Goal: Task Accomplishment & Management: Use online tool/utility

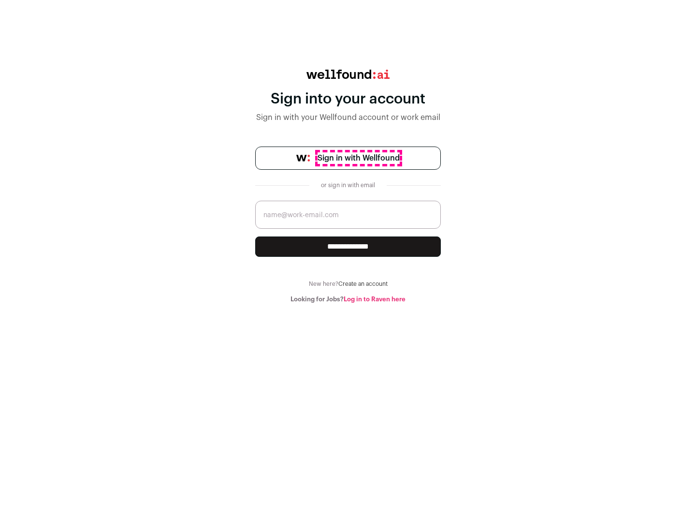
click at [358, 158] on span "Sign in with Wellfound" at bounding box center [359, 158] width 82 height 12
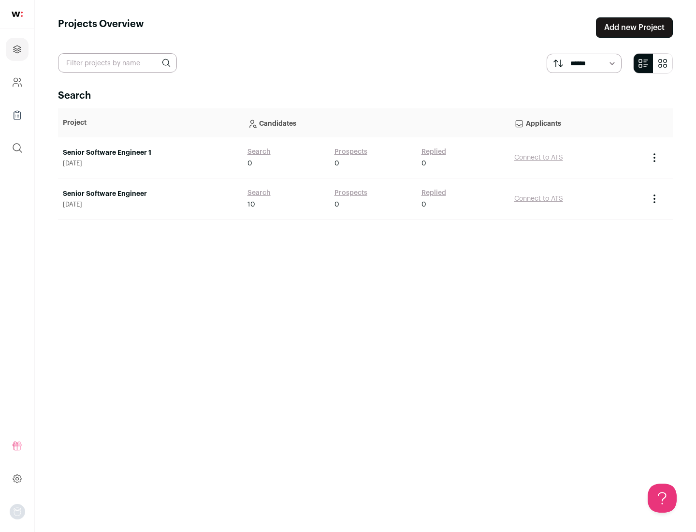
click at [150, 194] on link "Senior Software Engineer" at bounding box center [150, 194] width 175 height 10
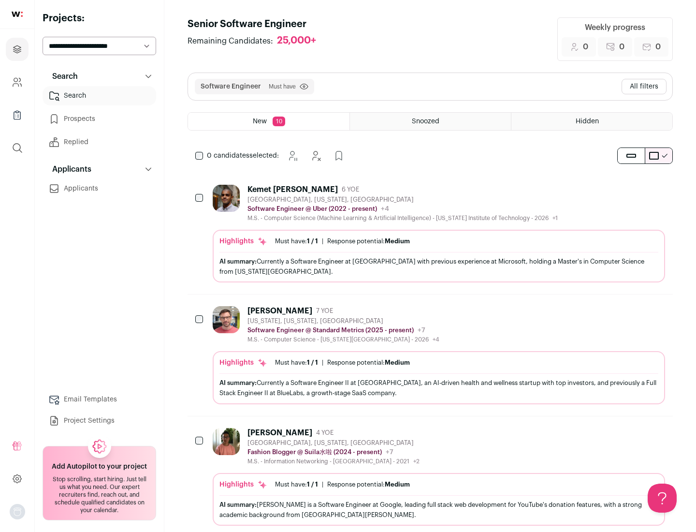
click at [430, 234] on div "Highlights Must have: 1 / 1 How many must haves have been fulfilled? | Response…" at bounding box center [439, 256] width 453 height 53
